Goal: Task Accomplishment & Management: Use online tool/utility

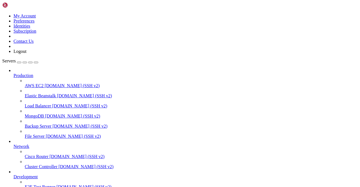
scroll to position [70, 0]
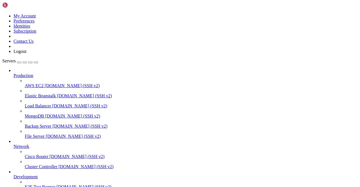
scroll to position [3486, 0]
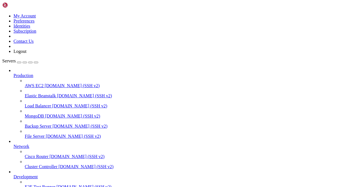
type input "Telegram 292"
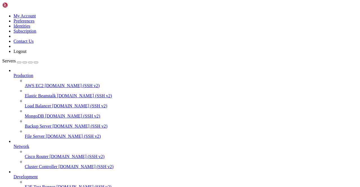
scroll to position [6970, 0]
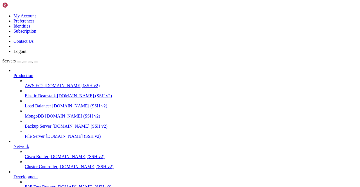
scroll to position [529, 0]
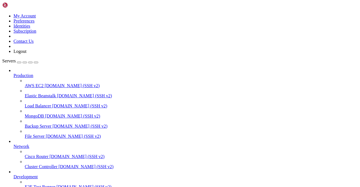
scroll to position [0, 0]
